Goal: Transaction & Acquisition: Purchase product/service

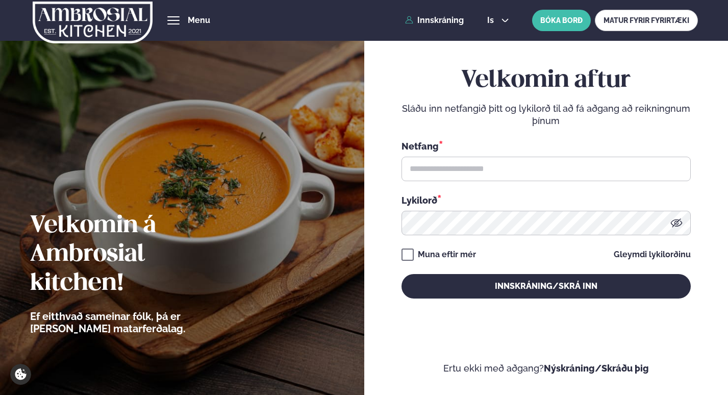
click at [563, 155] on div "Netfang *" at bounding box center [546, 160] width 289 height 42
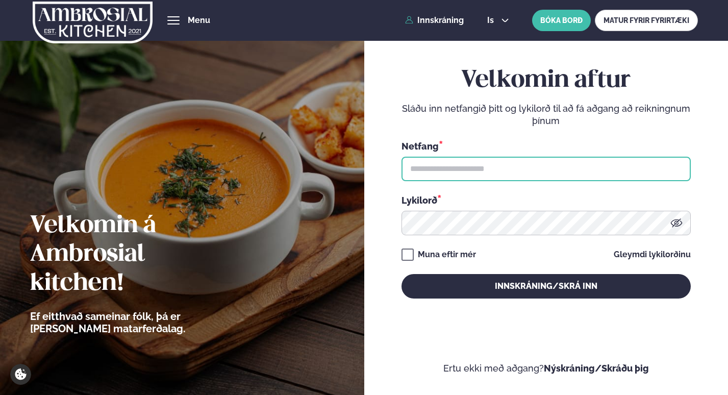
click at [563, 160] on input "text" at bounding box center [546, 169] width 289 height 24
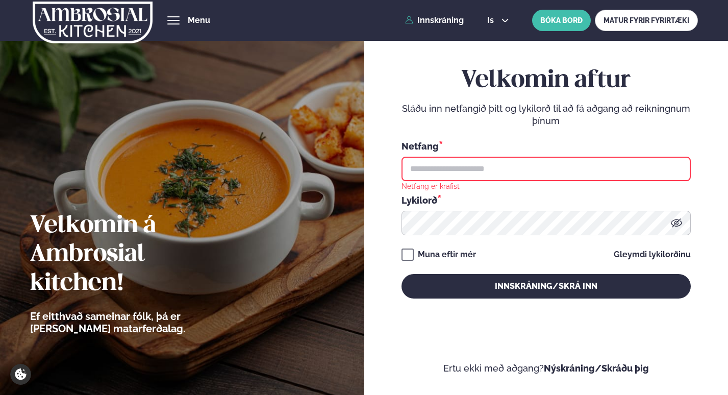
type input "**********"
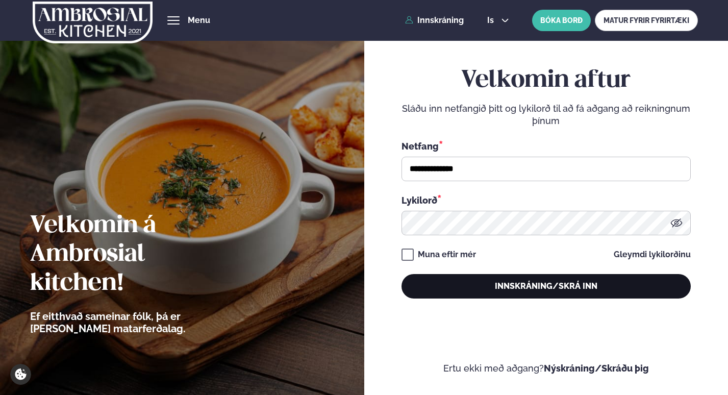
click at [492, 288] on button "Innskráning/Skrá inn" at bounding box center [546, 286] width 289 height 24
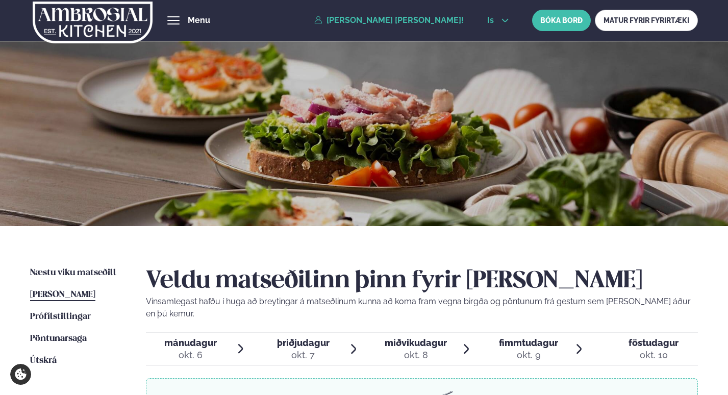
click at [500, 18] on button "is" at bounding box center [498, 20] width 38 height 8
click at [497, 40] on link "en" at bounding box center [498, 39] width 38 height 20
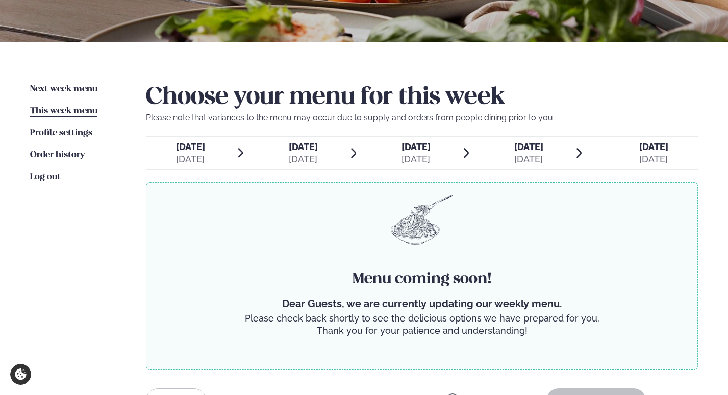
scroll to position [183, 0]
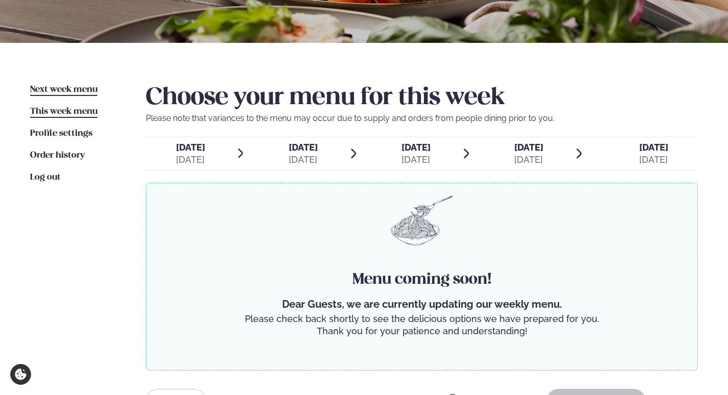
click at [81, 86] on span "Next week menu" at bounding box center [63, 89] width 67 height 9
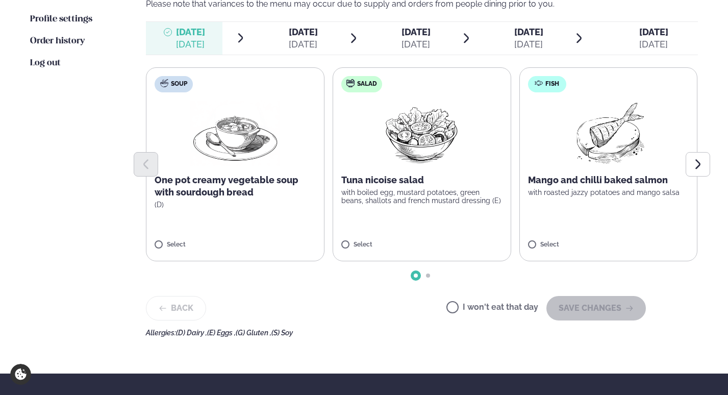
scroll to position [301, 0]
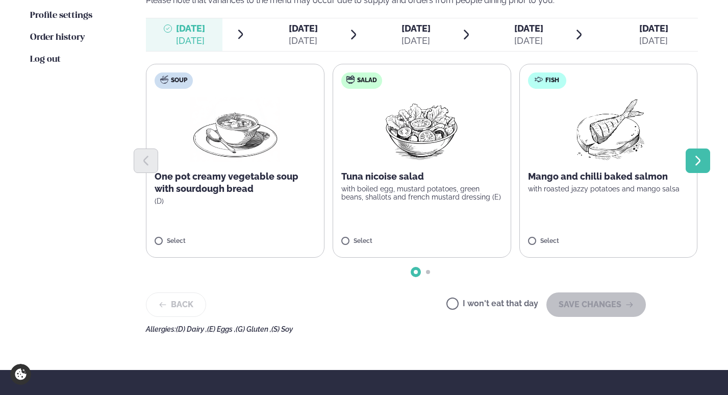
click at [702, 161] on icon "Next slide" at bounding box center [698, 161] width 12 height 12
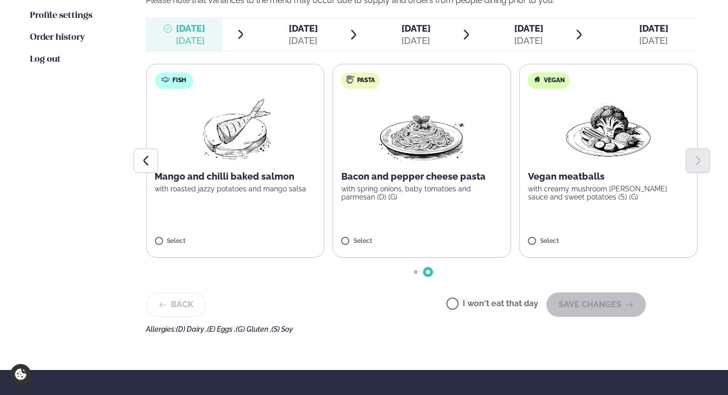
click at [454, 148] on div at bounding box center [422, 160] width 552 height 24
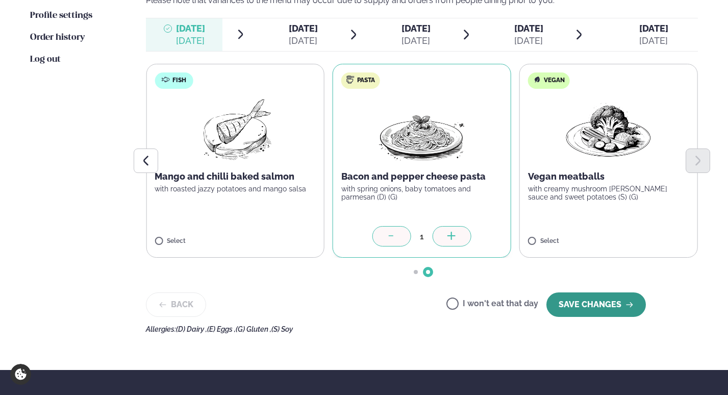
click at [627, 312] on button "SAVE CHANGES" at bounding box center [595, 304] width 99 height 24
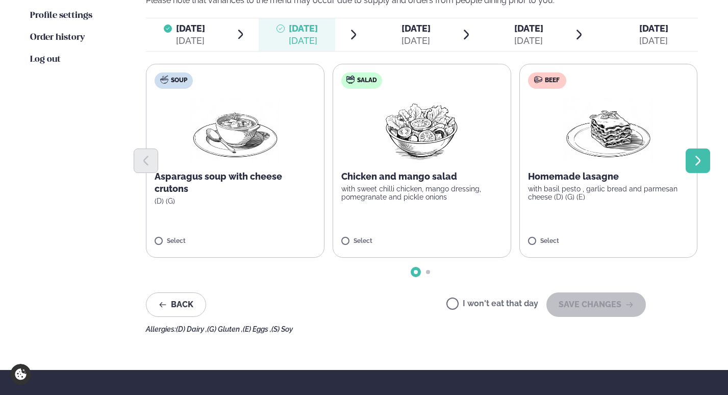
click at [695, 161] on icon "Next slide" at bounding box center [698, 161] width 12 height 12
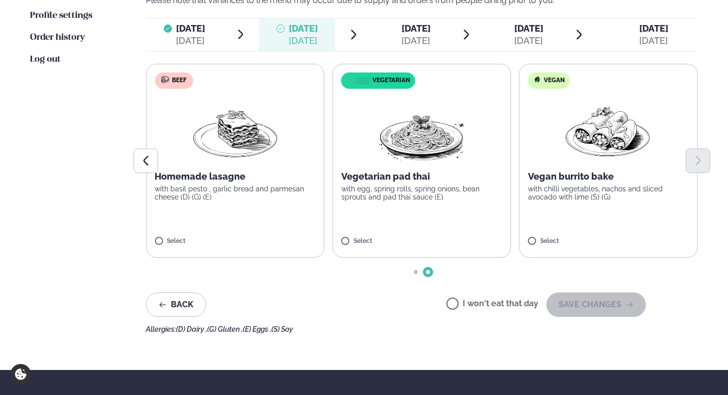
click at [227, 180] on p "Homemade lasagne" at bounding box center [235, 176] width 161 height 12
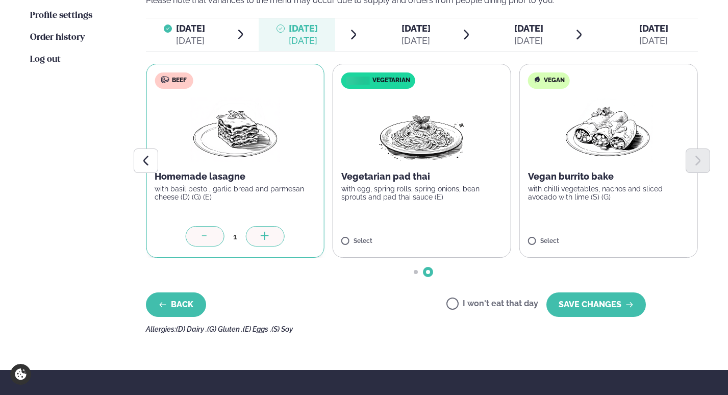
click at [163, 303] on icon "button" at bounding box center [163, 305] width 8 height 8
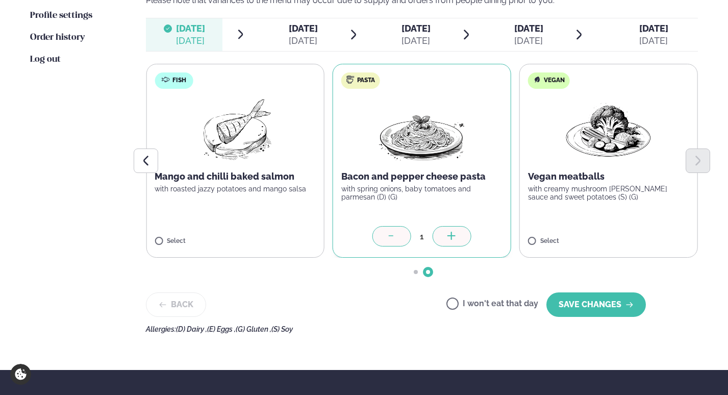
click at [251, 190] on p "with roasted jazzy potatoes and mango salsa" at bounding box center [235, 189] width 161 height 8
click at [391, 235] on icon at bounding box center [392, 237] width 10 height 10
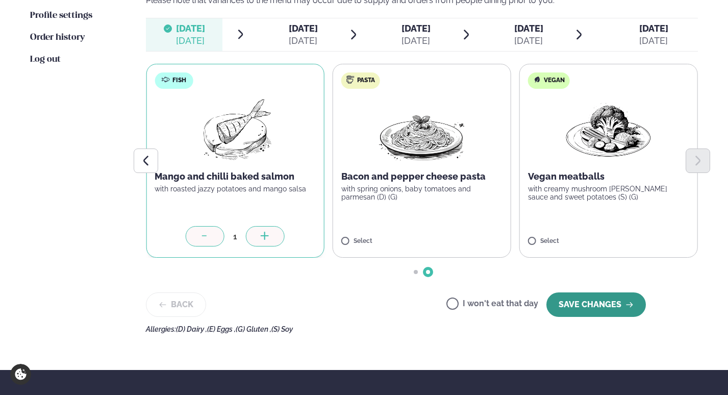
click at [592, 312] on button "SAVE CHANGES" at bounding box center [595, 304] width 99 height 24
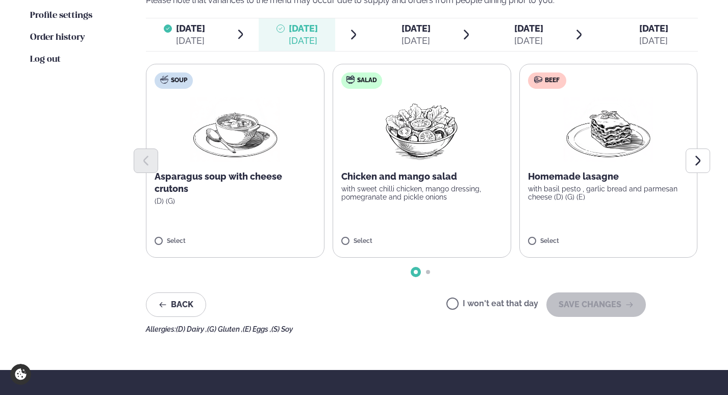
click at [600, 195] on p "with basil pesto , garlic bread and parmesan cheese (D) (G) (E)" at bounding box center [608, 193] width 161 height 16
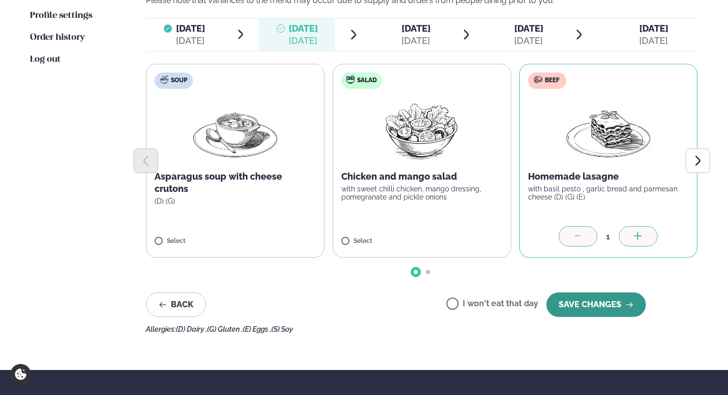
click at [596, 303] on button "SAVE CHANGES" at bounding box center [595, 304] width 99 height 24
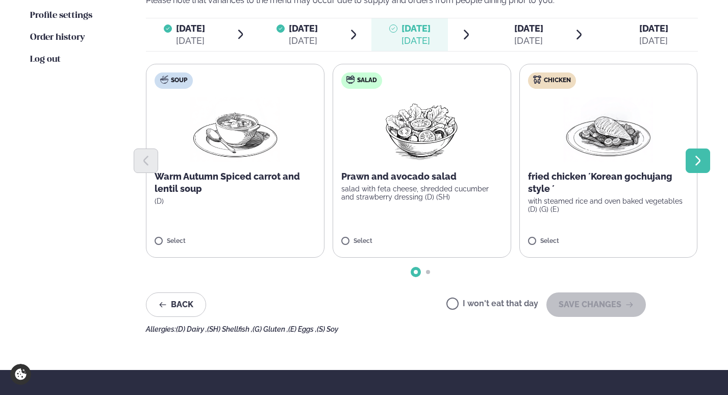
click at [697, 163] on icon "Next slide" at bounding box center [697, 161] width 5 height 10
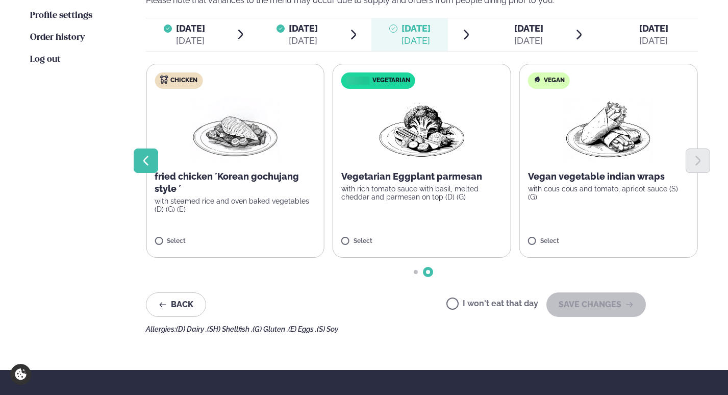
click at [143, 167] on icon "Previous slide" at bounding box center [146, 161] width 12 height 12
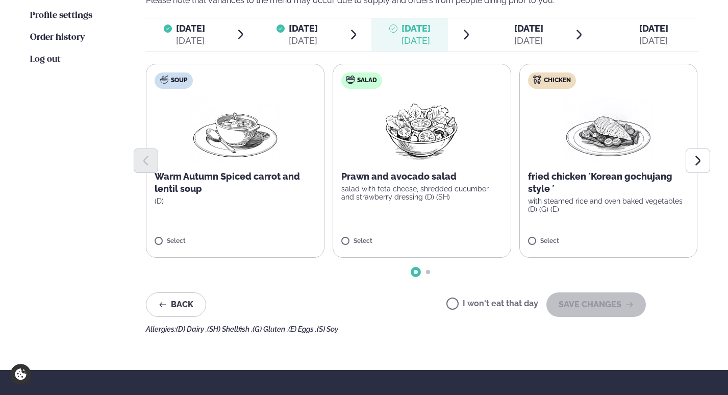
click at [622, 182] on p "fried chicken ´Korean gochujang style ´" at bounding box center [608, 182] width 161 height 24
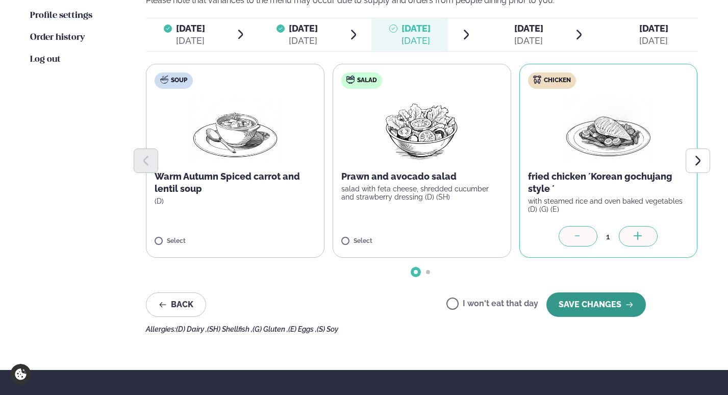
click at [587, 310] on button "SAVE CHANGES" at bounding box center [595, 304] width 99 height 24
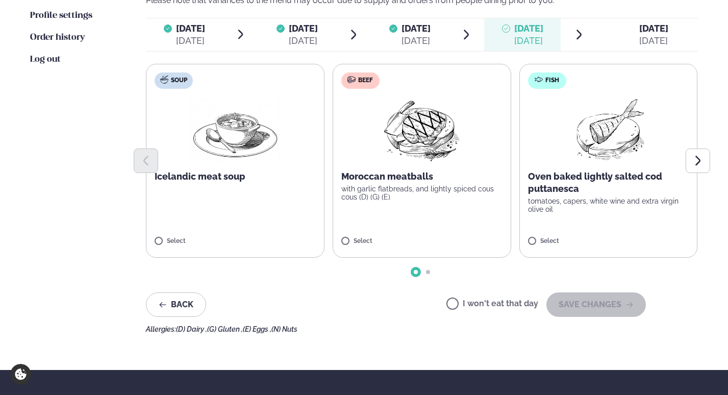
click at [423, 214] on label "Beef Moroccan meatballs with garlic flatbreads, and lightly spiced cous cous (D…" at bounding box center [422, 161] width 179 height 194
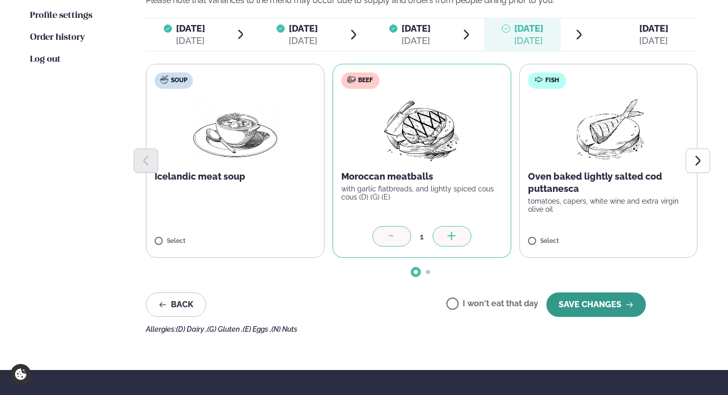
click at [612, 306] on button "SAVE CHANGES" at bounding box center [595, 304] width 99 height 24
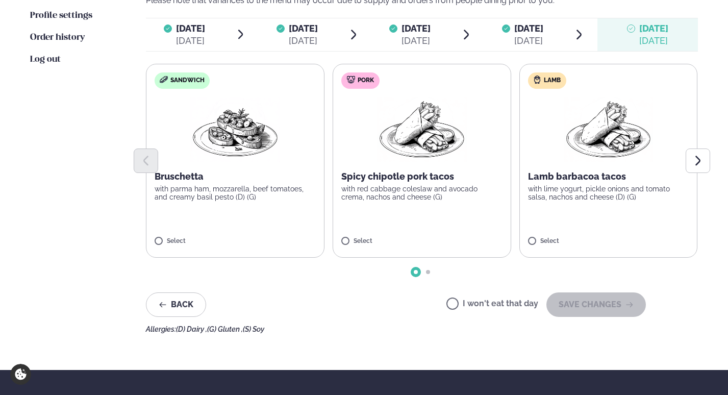
click at [625, 210] on label "Lamb Lamb barbacoa tacos with lime yogurt, pickle onions and tomato salsa, nach…" at bounding box center [608, 161] width 179 height 194
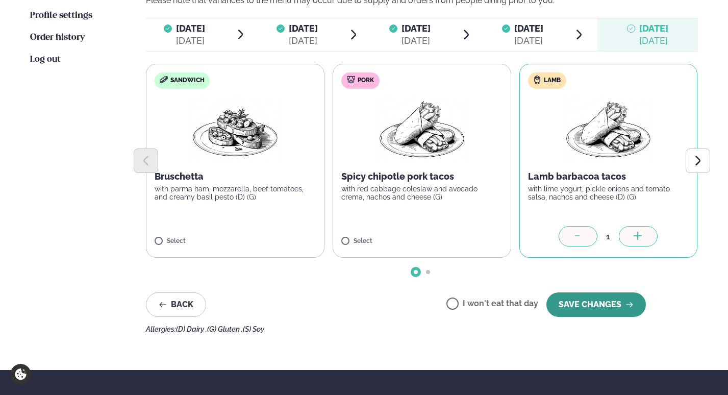
click at [605, 304] on button "SAVE CHANGES" at bounding box center [595, 304] width 99 height 24
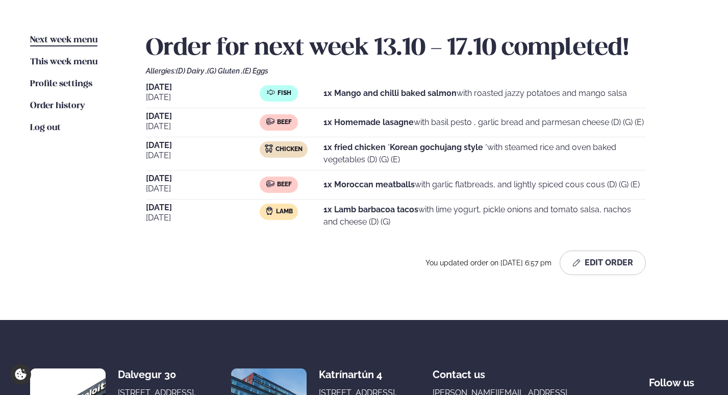
scroll to position [231, 0]
